Goal: Transaction & Acquisition: Purchase product/service

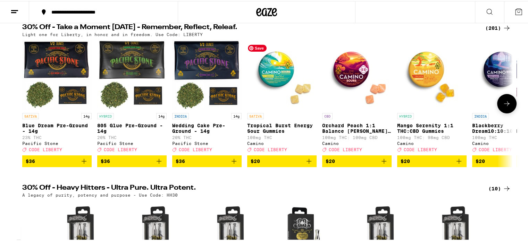
scroll to position [50, 0]
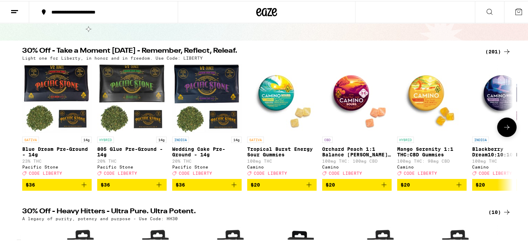
click at [506, 130] on icon at bounding box center [506, 126] width 8 height 8
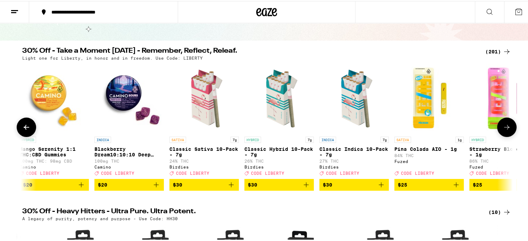
scroll to position [0, 413]
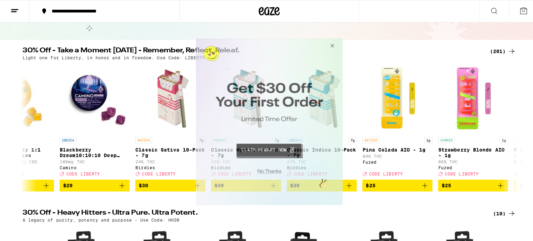
click at [329, 46] on button "Close Modal" at bounding box center [329, 46] width 19 height 17
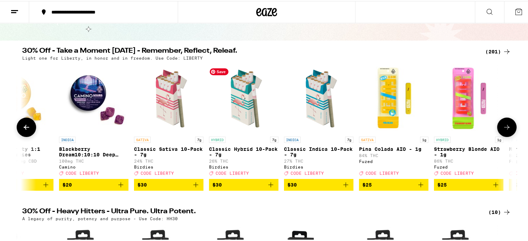
click at [235, 92] on img "Open page for Classic Hybrid 10-Pack - 7g from Birdies" at bounding box center [243, 97] width 69 height 69
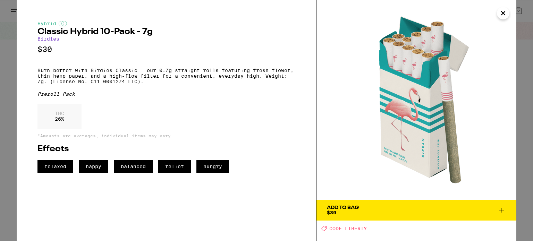
click at [501, 15] on icon "Close" at bounding box center [503, 13] width 8 height 10
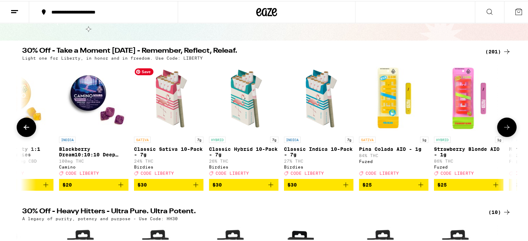
click at [182, 116] on img "Open page for Classic Sativa 10-Pack - 7g from Birdies" at bounding box center [168, 97] width 69 height 69
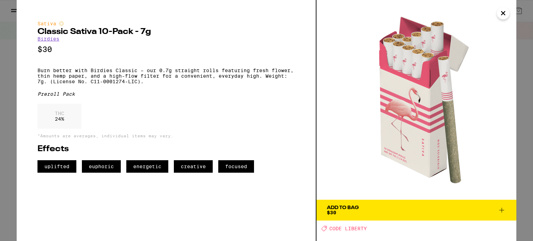
click at [504, 8] on icon "Close" at bounding box center [503, 13] width 8 height 10
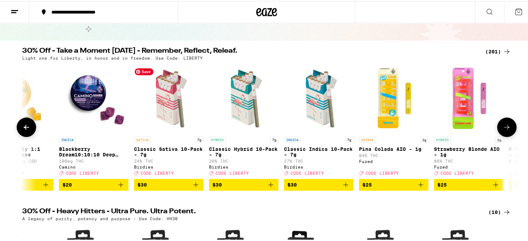
click at [194, 105] on img "Open page for Classic Sativa 10-Pack - 7g from Birdies" at bounding box center [168, 97] width 69 height 69
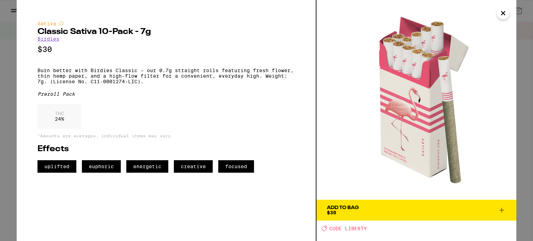
click at [500, 18] on icon "Close" at bounding box center [503, 13] width 8 height 10
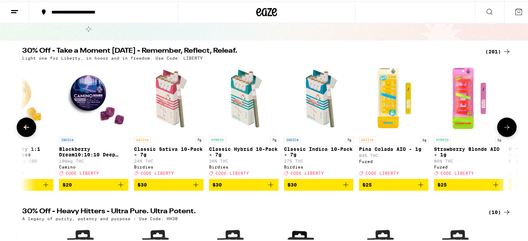
click at [506, 126] on icon at bounding box center [506, 126] width 8 height 8
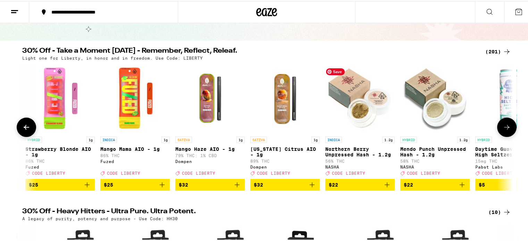
scroll to position [0, 826]
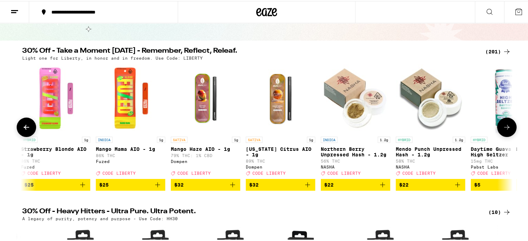
click at [508, 134] on button at bounding box center [506, 126] width 19 height 19
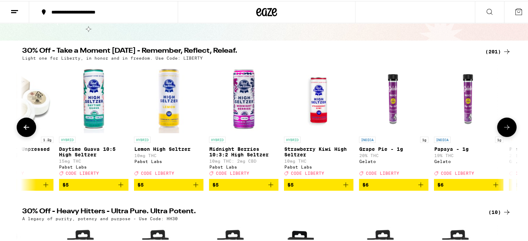
scroll to position [0, 1239]
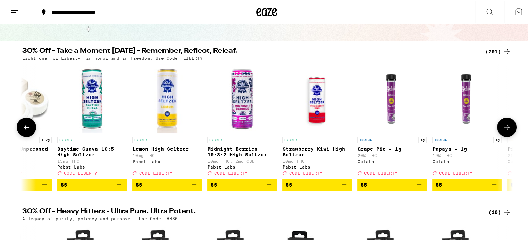
click at [498, 127] on button at bounding box center [506, 126] width 19 height 19
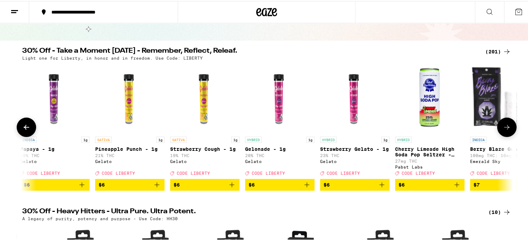
scroll to position [0, 1652]
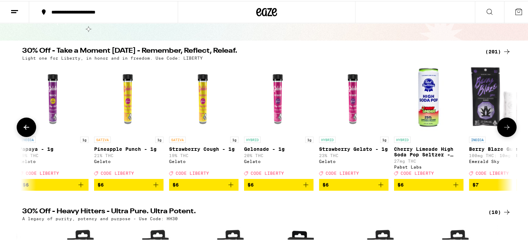
click at [505, 127] on icon at bounding box center [506, 126] width 8 height 8
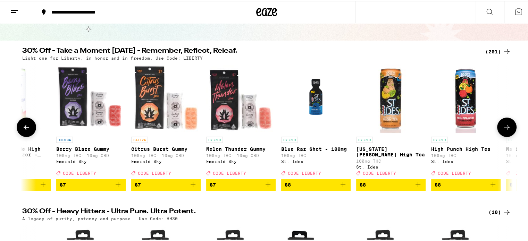
scroll to position [0, 2065]
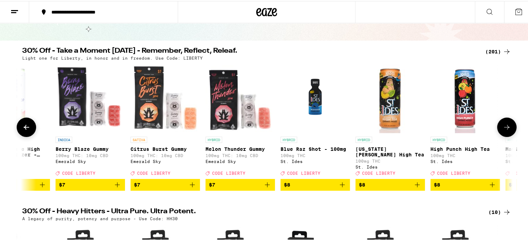
click at [505, 127] on icon at bounding box center [506, 126] width 8 height 8
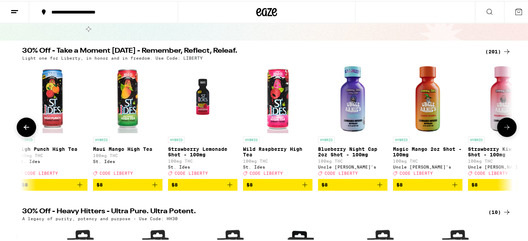
scroll to position [0, 2478]
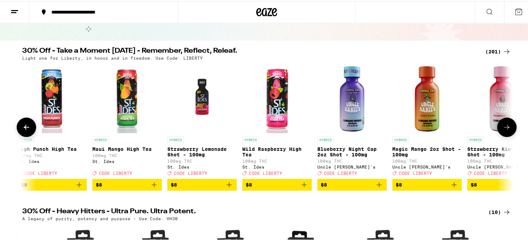
click at [505, 127] on icon at bounding box center [506, 126] width 8 height 8
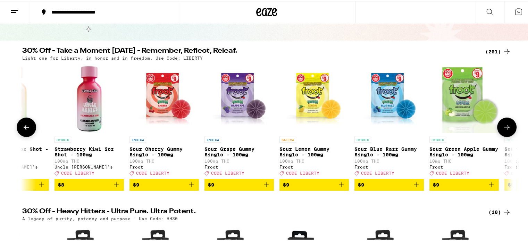
scroll to position [0, 2890]
click at [32, 130] on button at bounding box center [26, 126] width 19 height 19
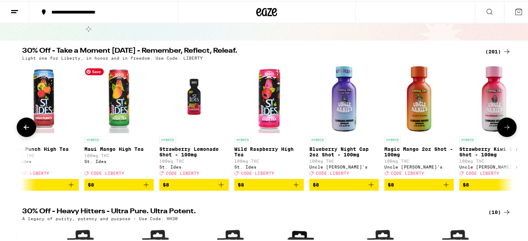
scroll to position [0, 2478]
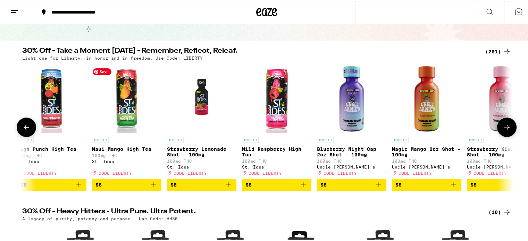
click at [126, 98] on img "Open page for Maui Mango High Tea from St. Ides" at bounding box center [126, 97] width 69 height 69
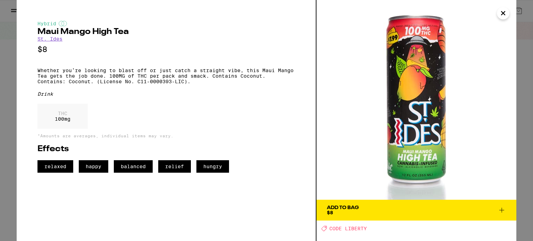
click at [502, 14] on icon "Close" at bounding box center [502, 12] width 3 height 3
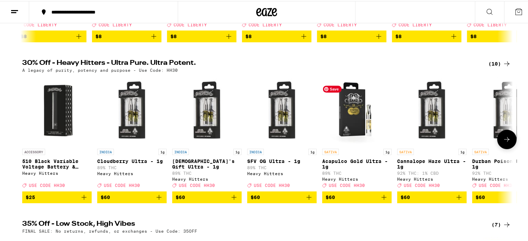
scroll to position [197, 0]
